Goal: Find specific page/section: Find specific page/section

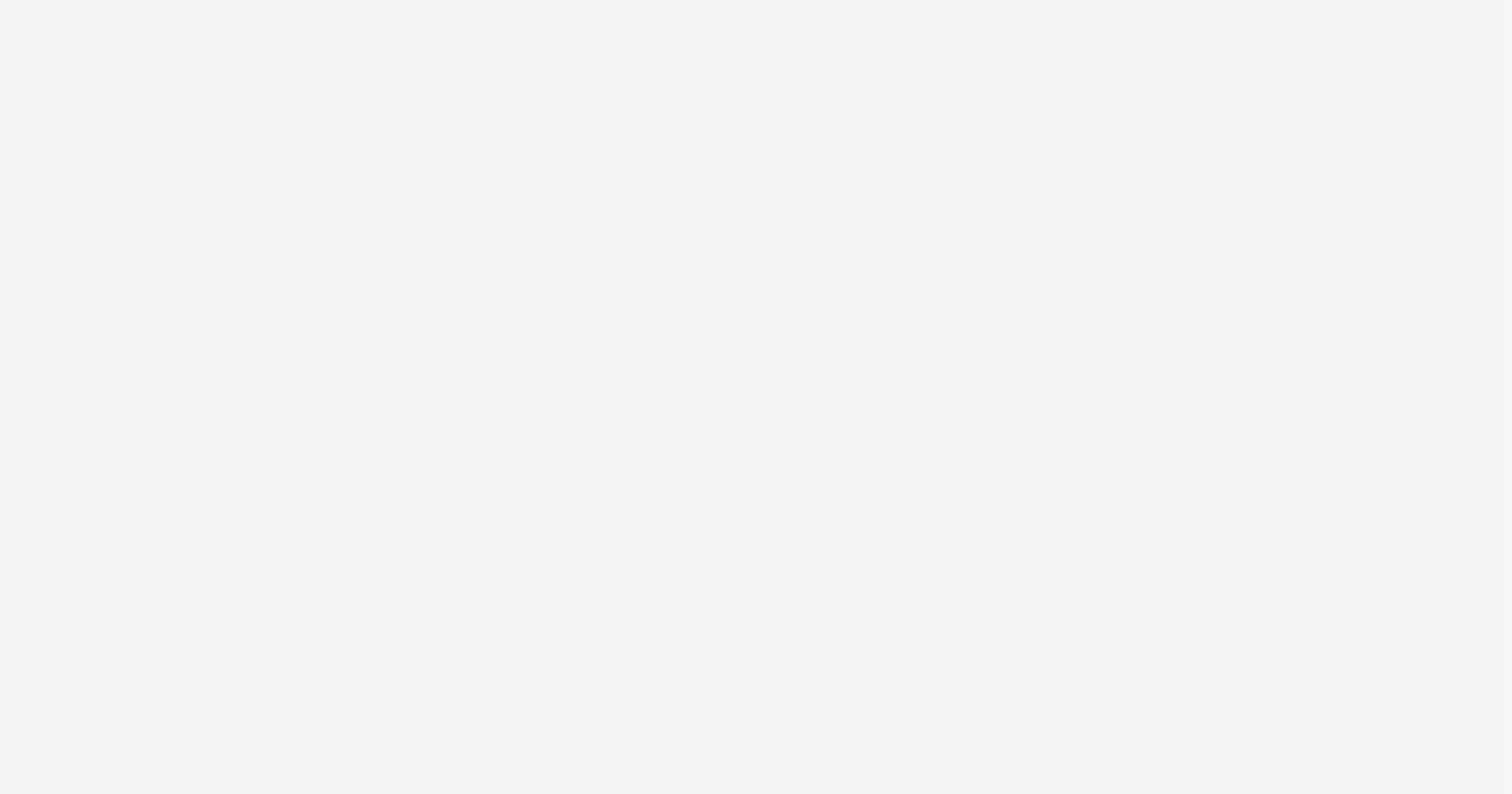
select select "c2295f28-7c96-446f-b279-53c23ee2b854"
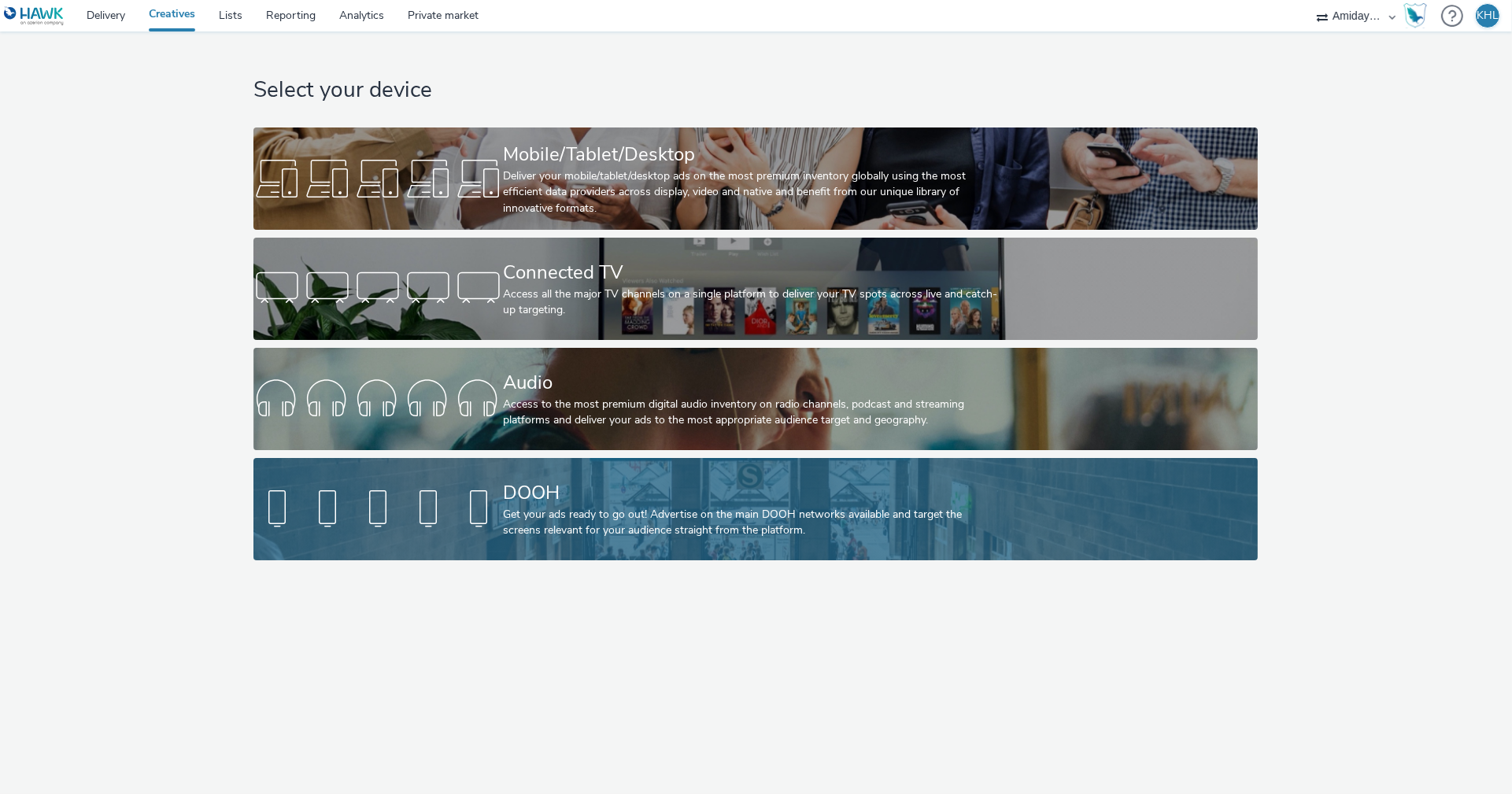
click at [467, 517] on div at bounding box center [378, 509] width 249 height 50
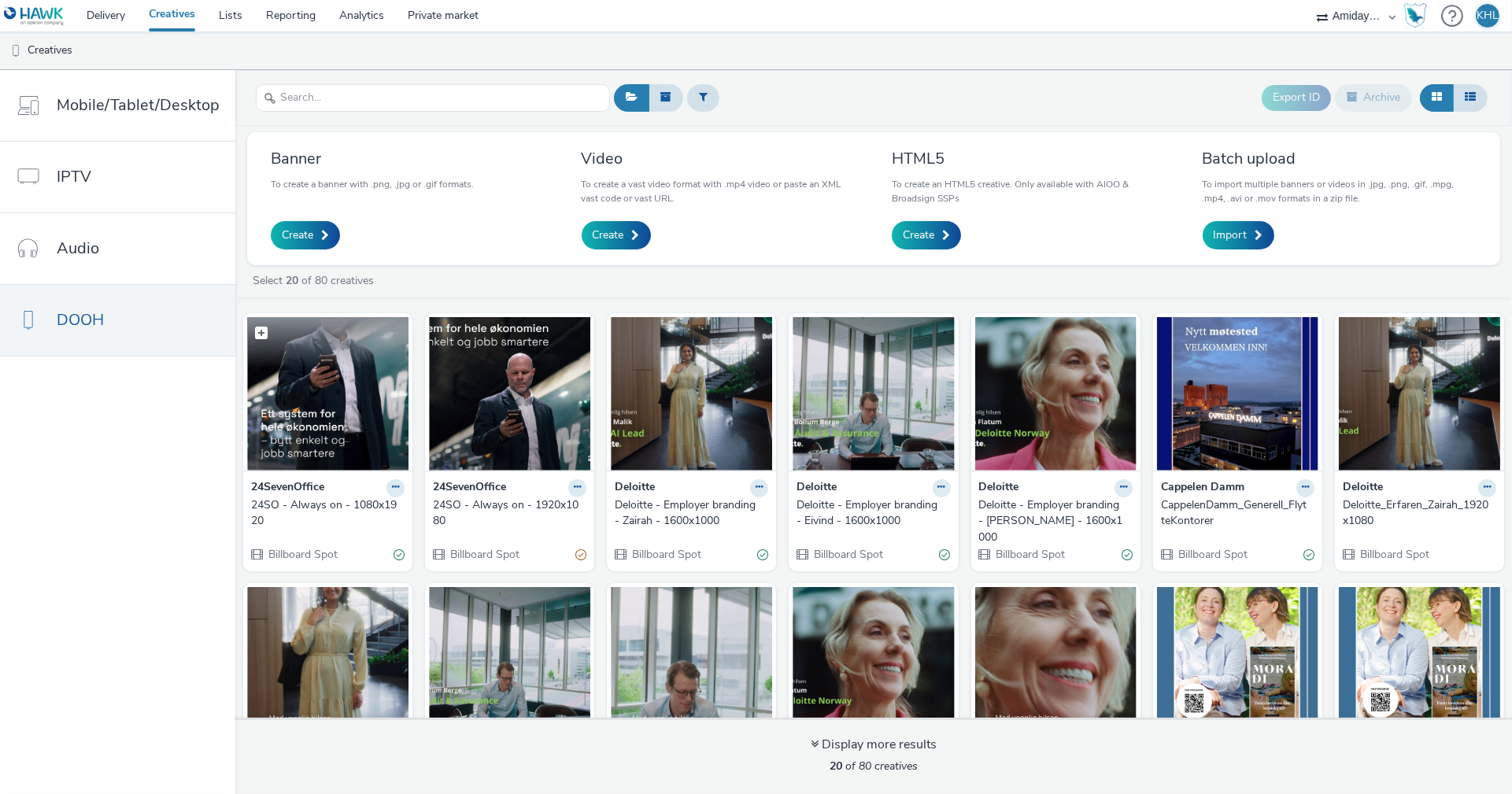
click at [345, 426] on img at bounding box center [328, 394] width 161 height 153
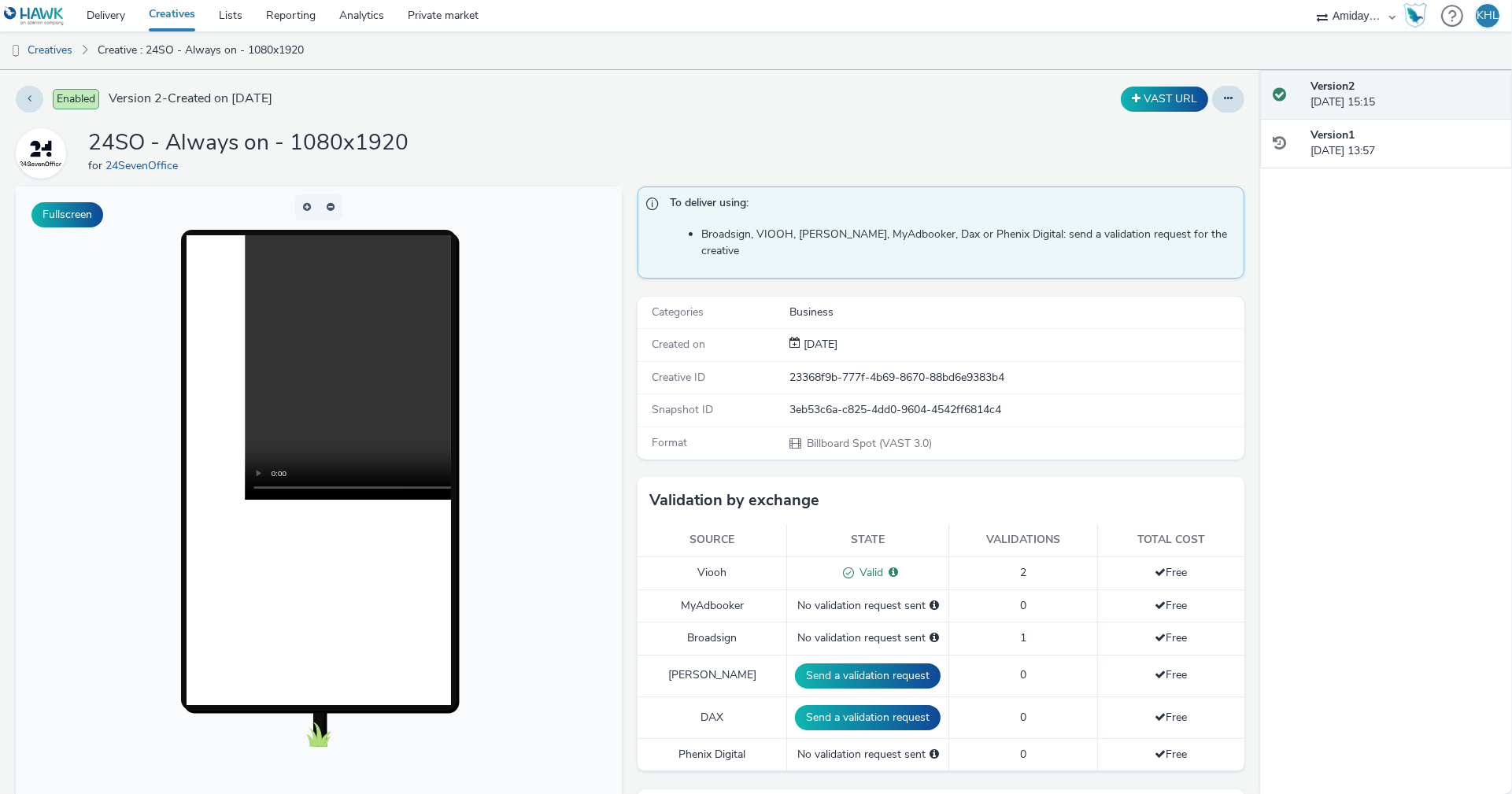
click at [536, 111] on div "Enabled Version 2 - Created on 06 October 2025" at bounding box center [385, 98] width 738 height 27
click at [910, 92] on div "VAST URL" at bounding box center [999, 98] width 491 height 27
click at [111, 10] on link "Delivery" at bounding box center [106, 15] width 62 height 31
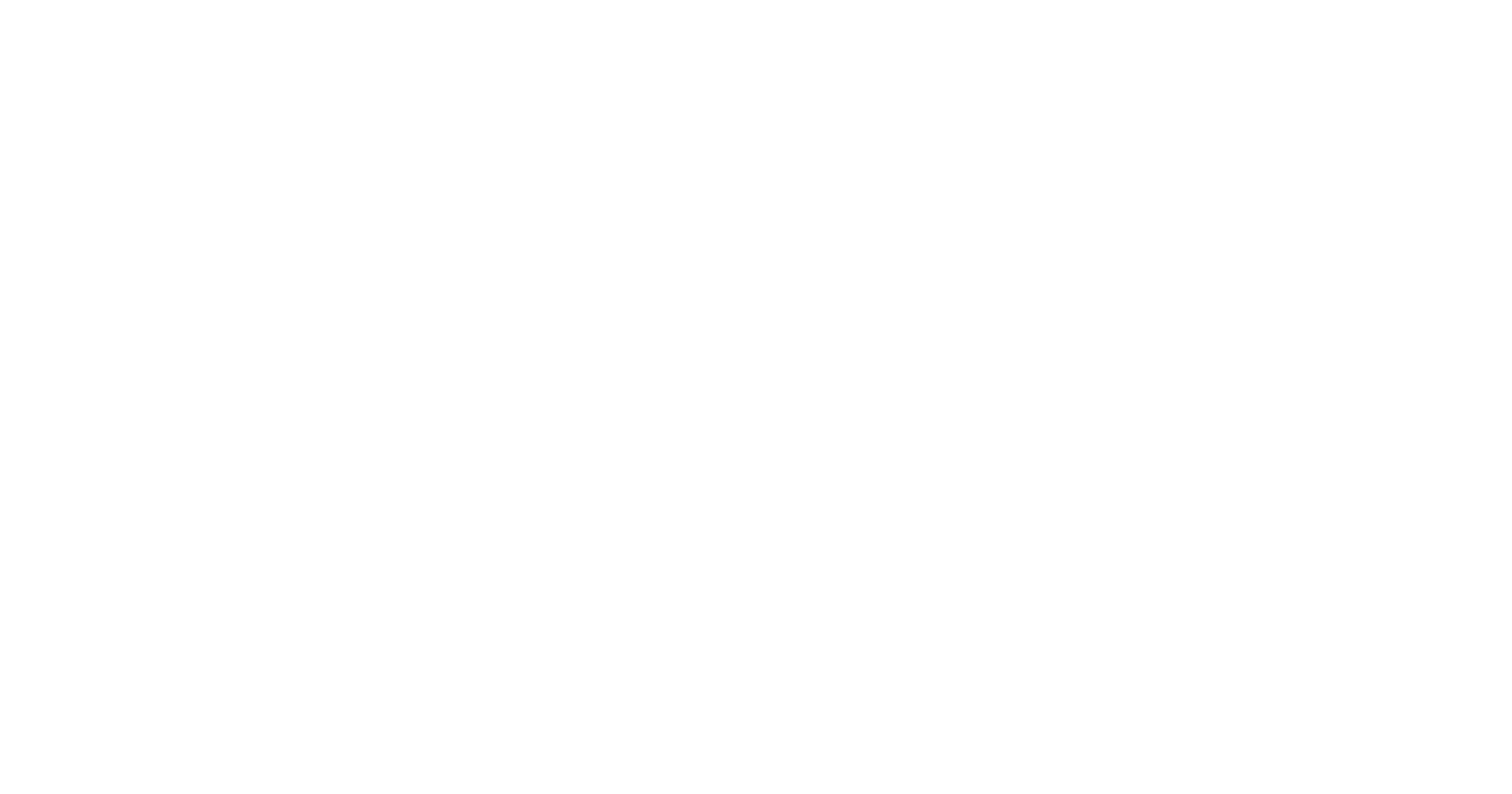
select select "ac009755-aa48-4799-8050-7a339a378eb8"
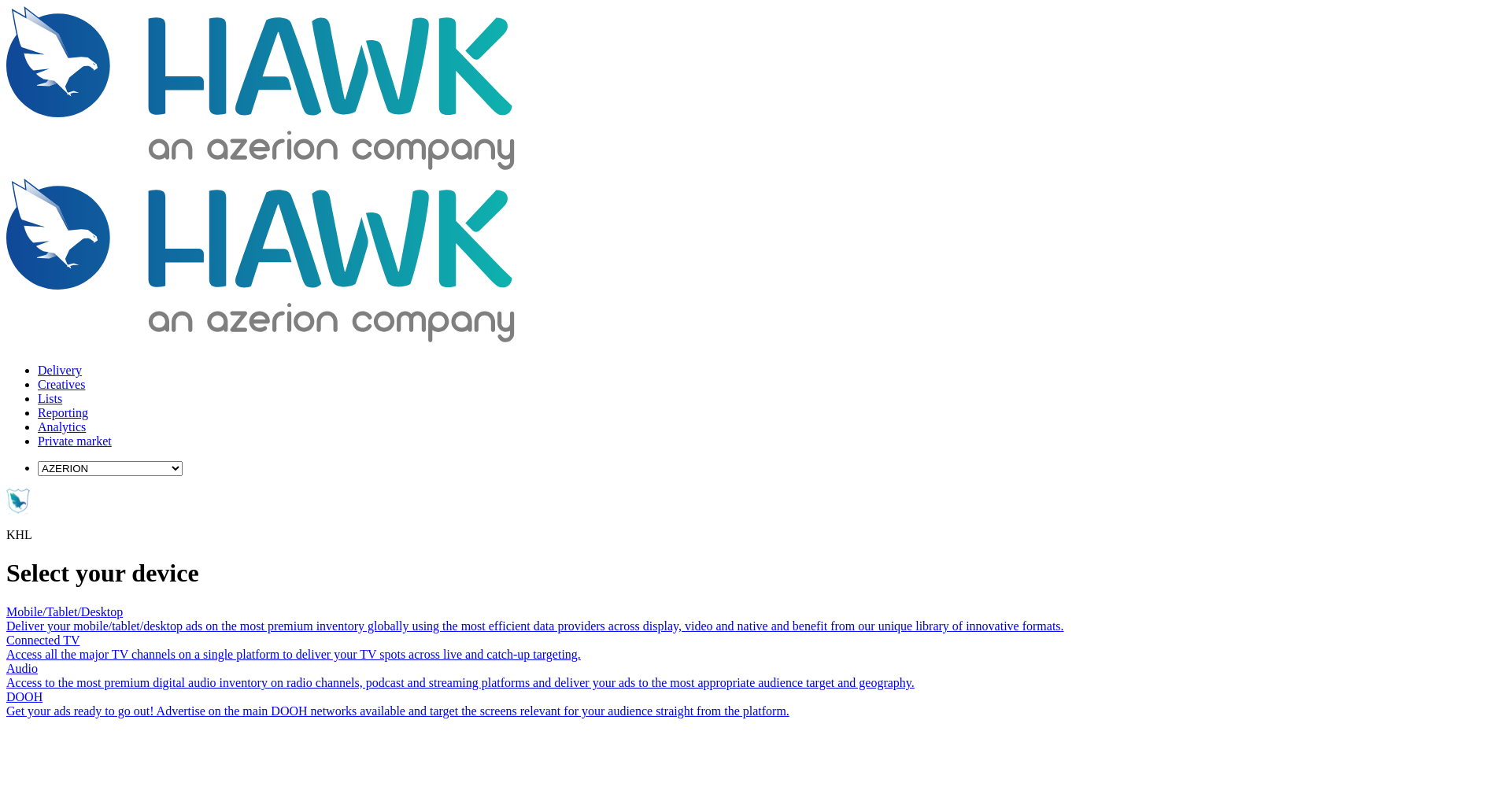
click at [82, 363] on link "Delivery" at bounding box center [60, 370] width 44 height 14
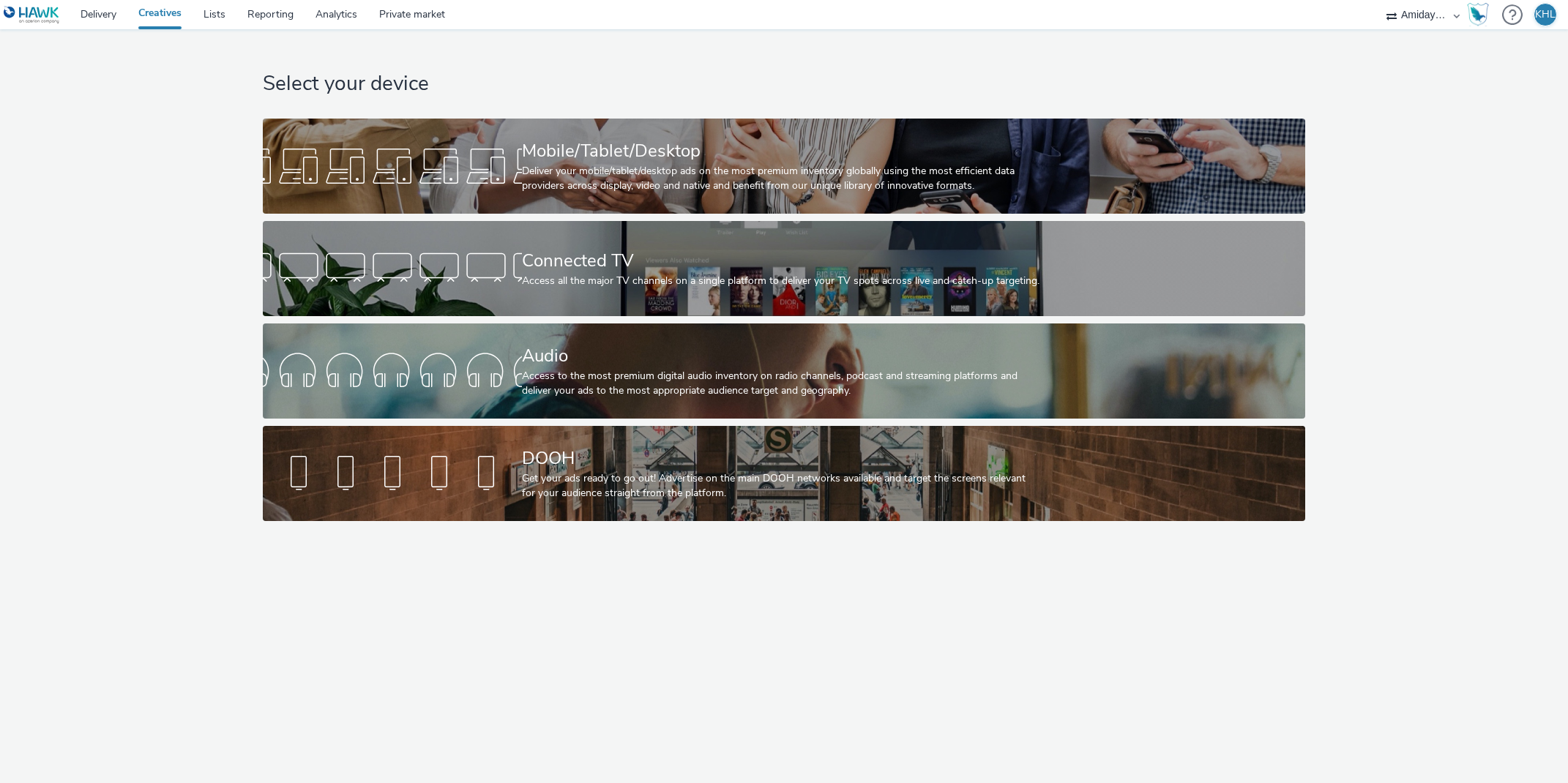
select select "c2295f28-7c96-446f-b279-53c23ee2b854"
click at [108, 7] on link "Delivery" at bounding box center [98, 14] width 58 height 29
